Goal: Information Seeking & Learning: Learn about a topic

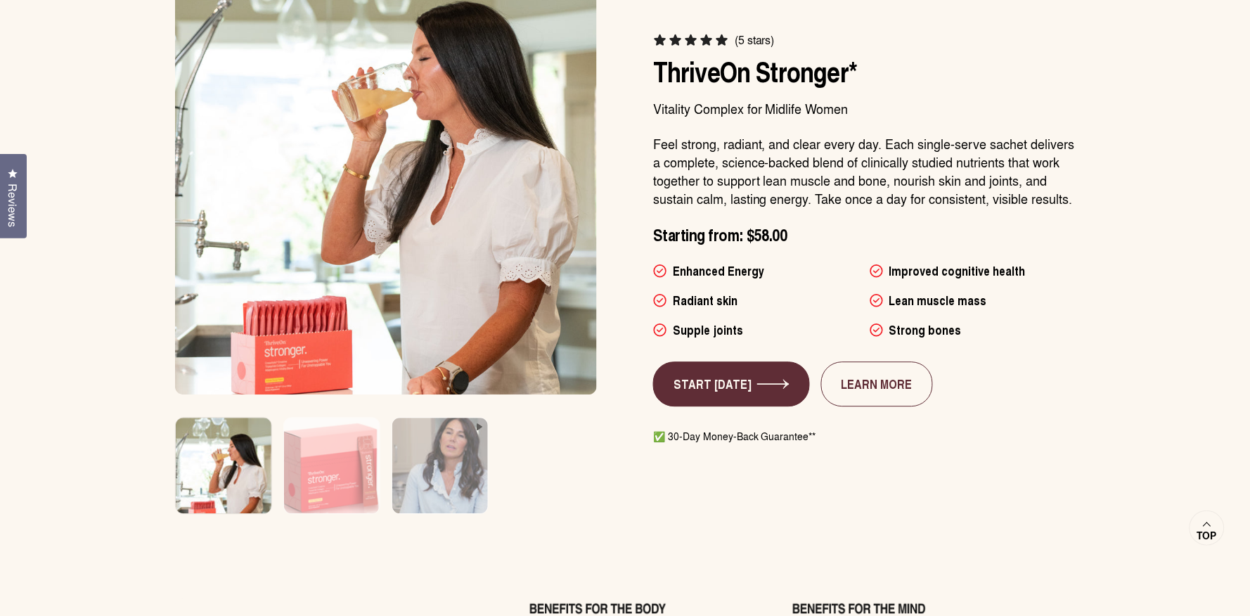
scroll to position [960, 0]
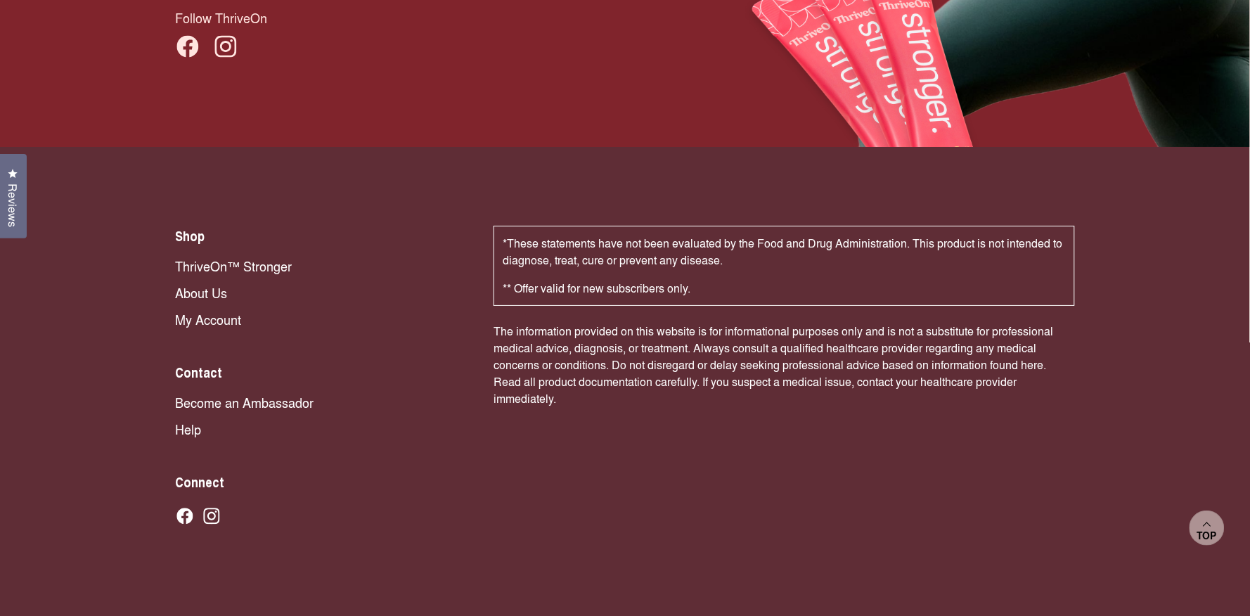
scroll to position [2888, 0]
click at [202, 284] on link "About Us" at bounding box center [320, 292] width 290 height 18
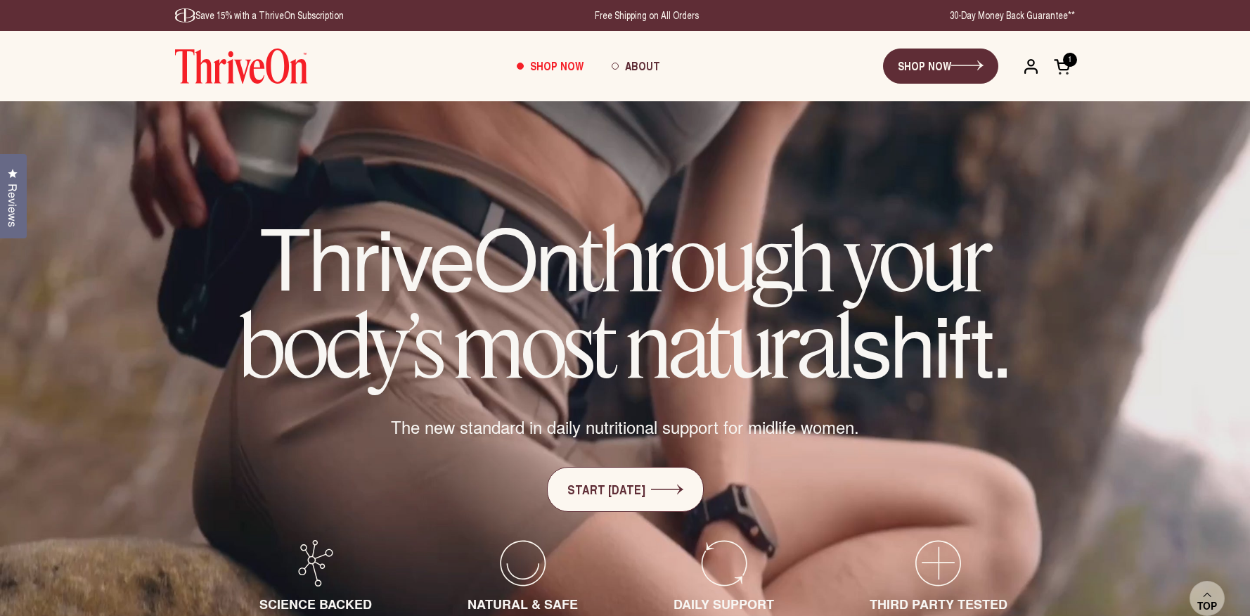
scroll to position [821, 0]
